Goal: Information Seeking & Learning: Learn about a topic

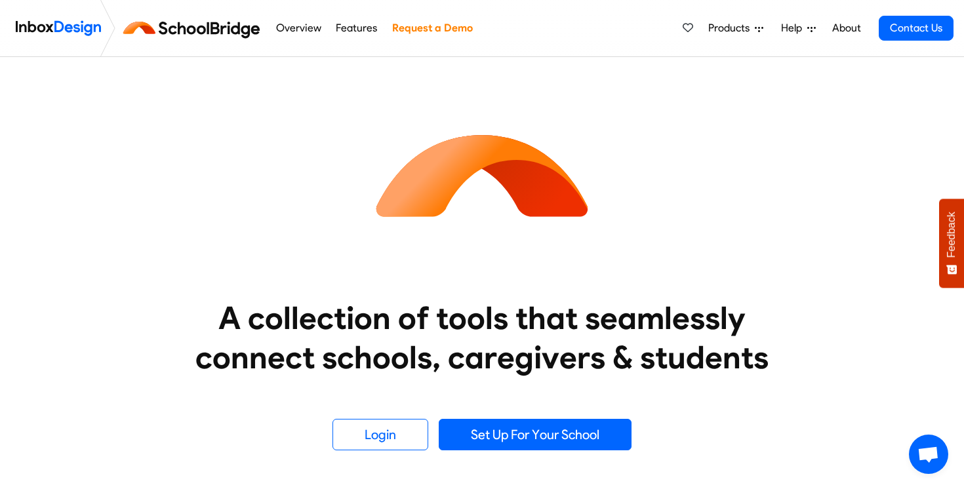
click at [351, 30] on link "Features" at bounding box center [356, 28] width 49 height 26
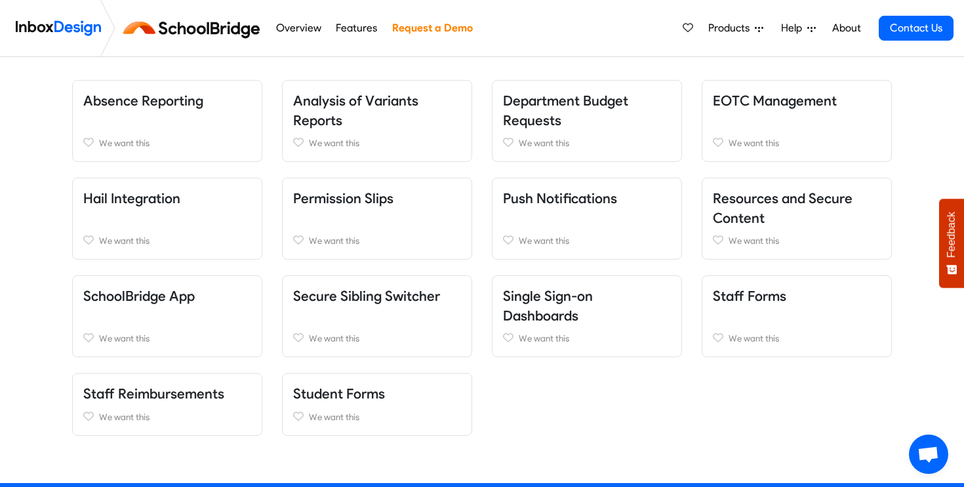
scroll to position [288, 0]
click at [761, 102] on div "Absence Reporting We want this Adult and Community Education We want this Alumn…" at bounding box center [481, 266] width 839 height 372
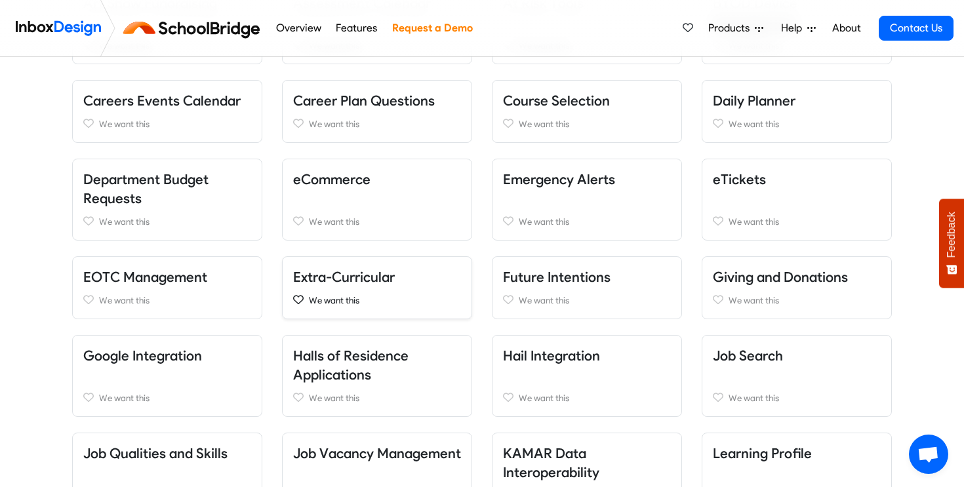
scroll to position [481, 0]
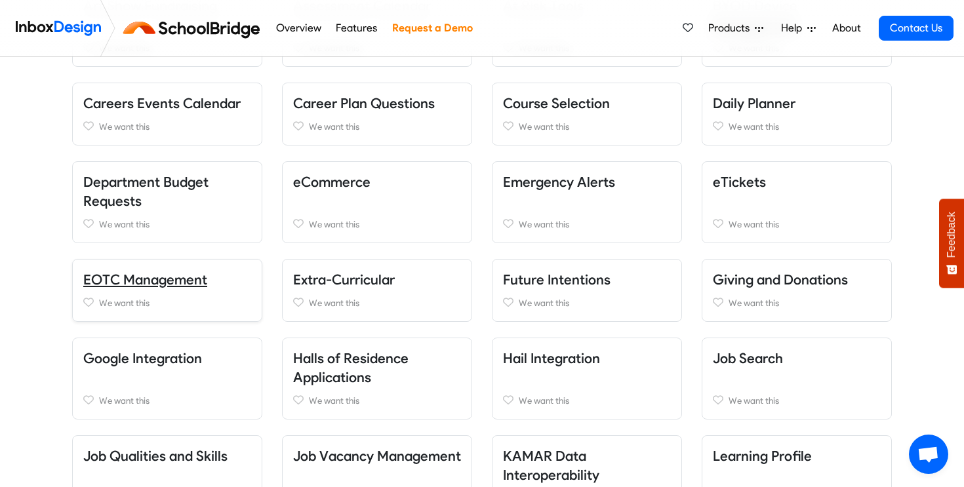
click at [140, 281] on link "EOTC Management" at bounding box center [145, 279] width 124 height 16
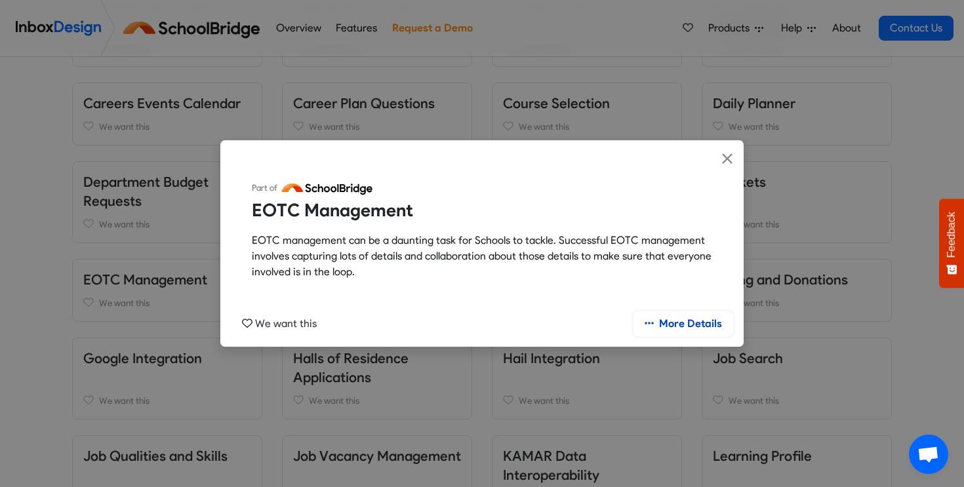
click at [685, 323] on link "More Details" at bounding box center [683, 323] width 100 height 25
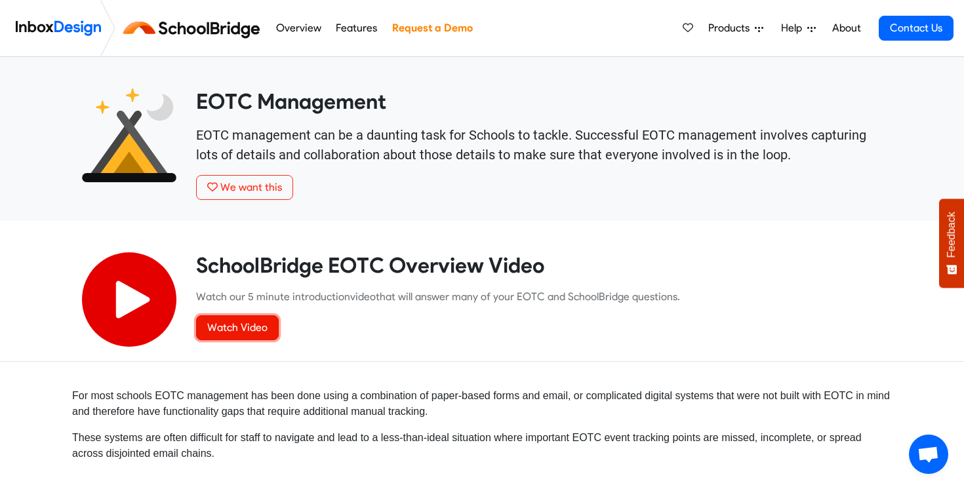
click at [229, 320] on link "Watch Video" at bounding box center [237, 327] width 83 height 25
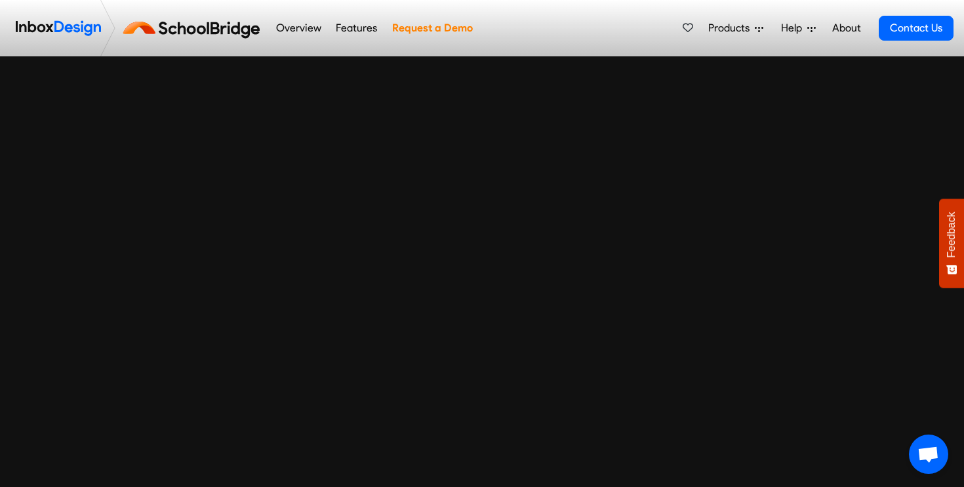
scroll to position [3588, 0]
